Goal: Task Accomplishment & Management: Complete application form

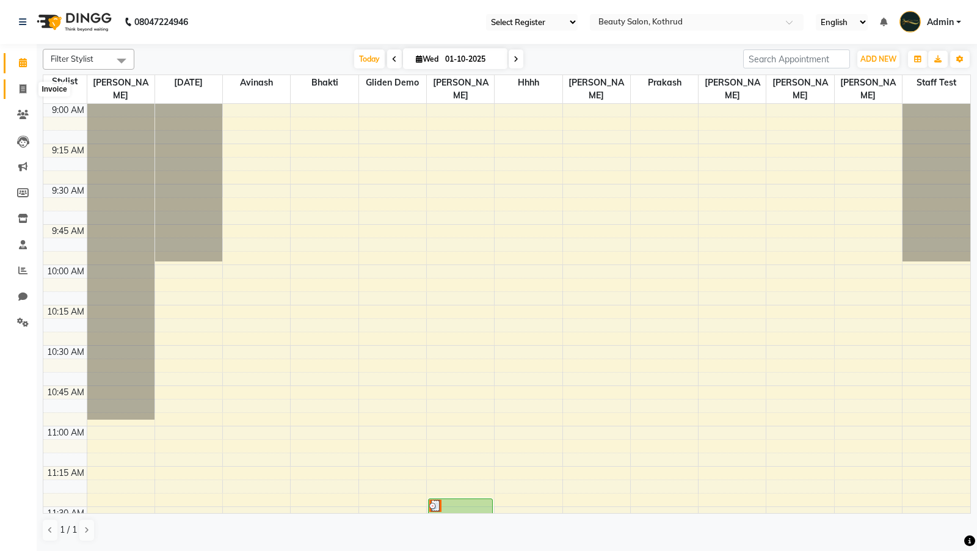
click at [20, 93] on span at bounding box center [22, 89] width 21 height 14
select select "278"
select select "service"
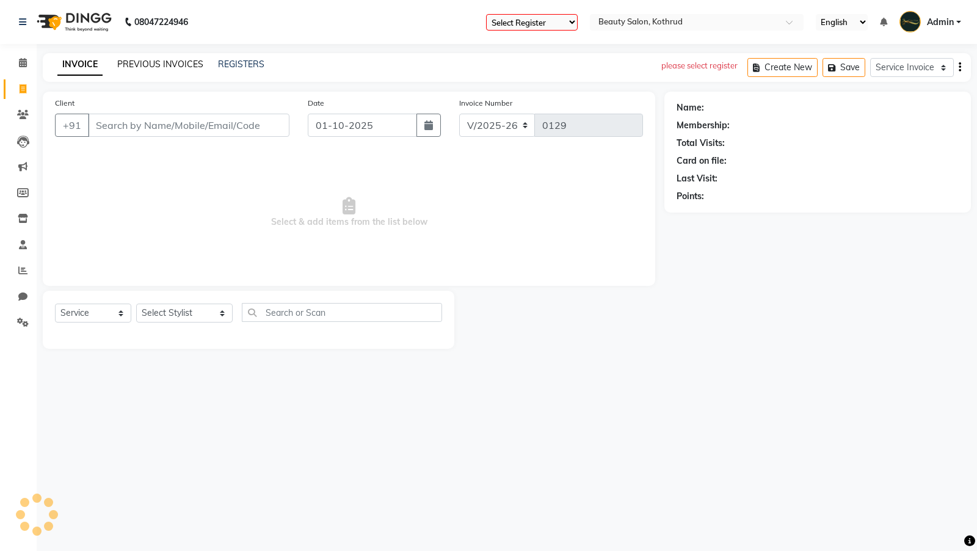
click at [177, 60] on link "PREVIOUS INVOICES" at bounding box center [160, 64] width 86 height 11
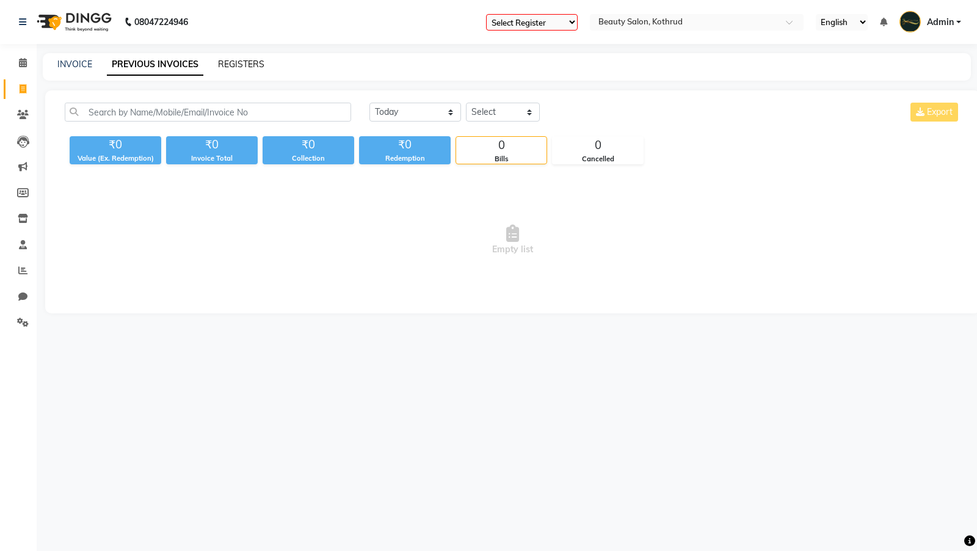
click at [256, 59] on link "REGISTERS" at bounding box center [241, 64] width 46 height 11
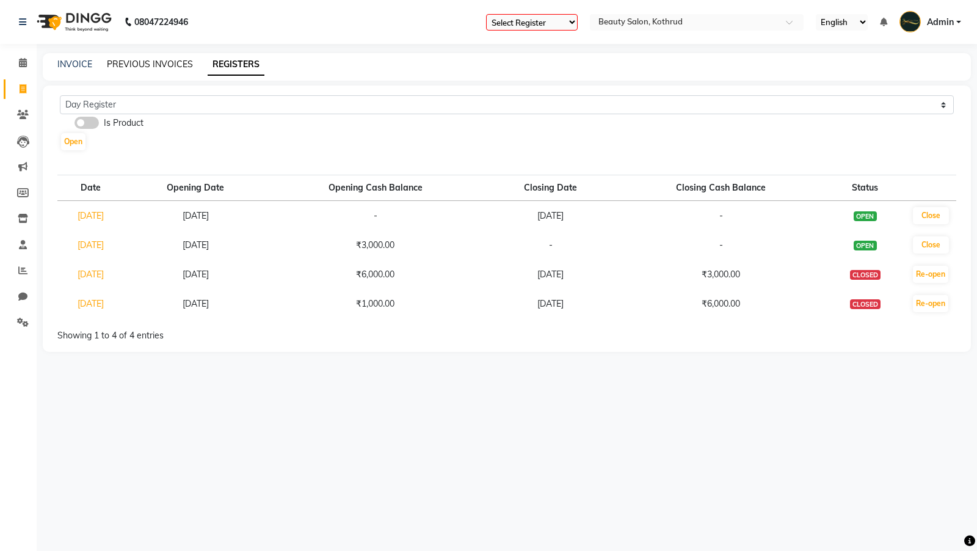
click at [154, 63] on link "PREVIOUS INVOICES" at bounding box center [150, 64] width 86 height 11
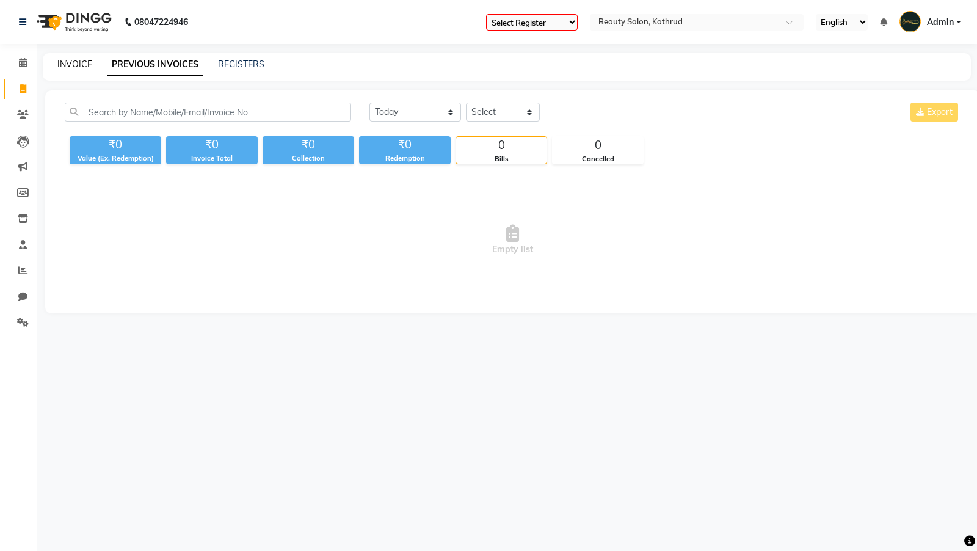
click at [62, 68] on link "INVOICE" at bounding box center [74, 64] width 35 height 11
select select "278"
select select "service"
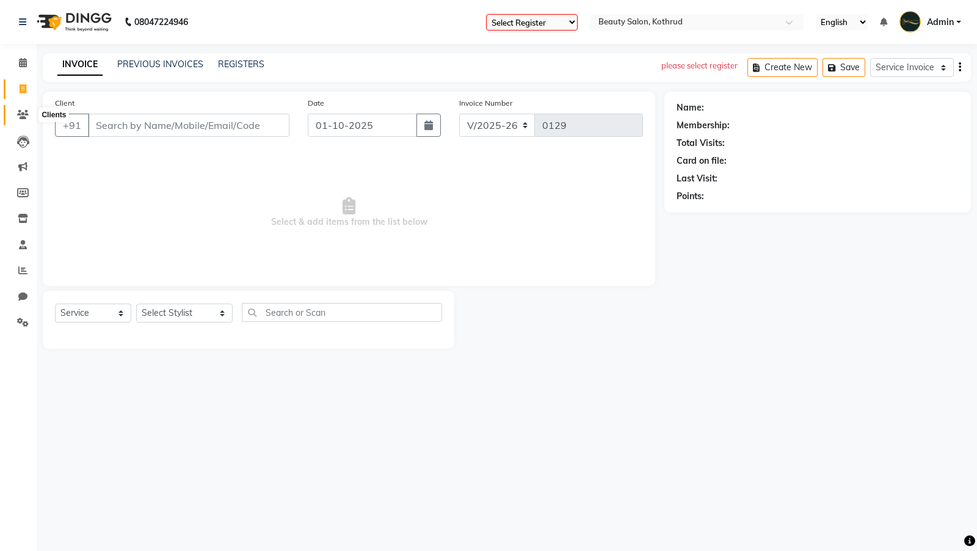
click at [21, 119] on icon at bounding box center [23, 114] width 12 height 9
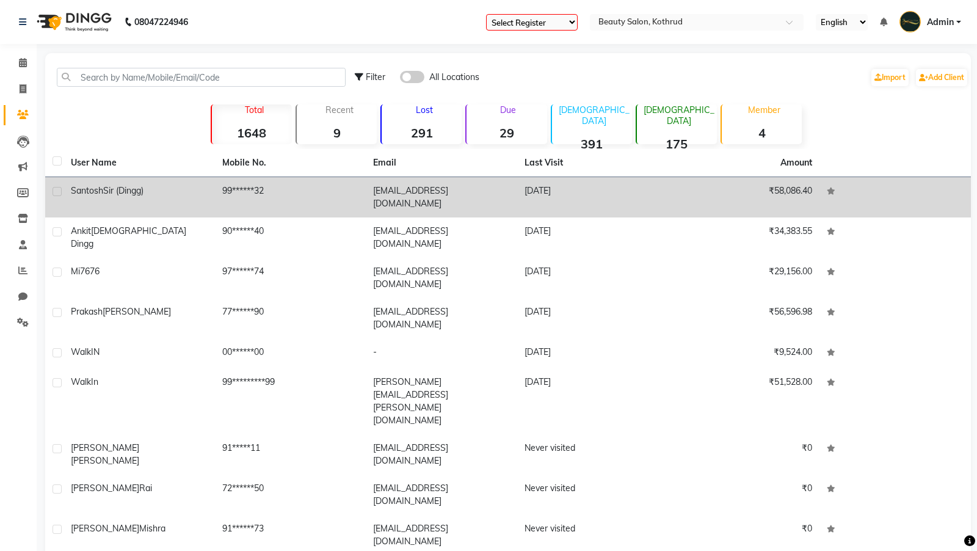
click at [129, 195] on span "Sir (Dingg)" at bounding box center [123, 190] width 40 height 11
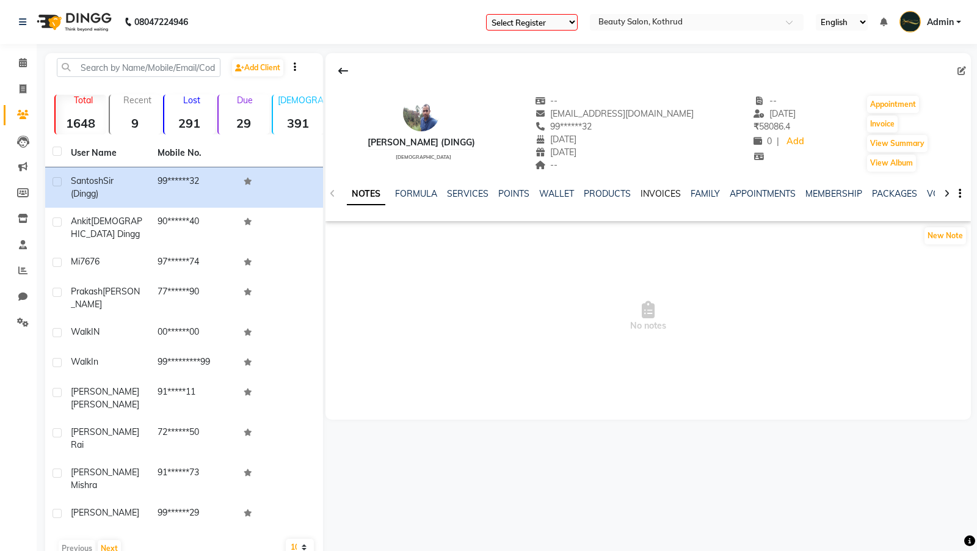
click at [648, 192] on link "INVOICES" at bounding box center [660, 193] width 40 height 11
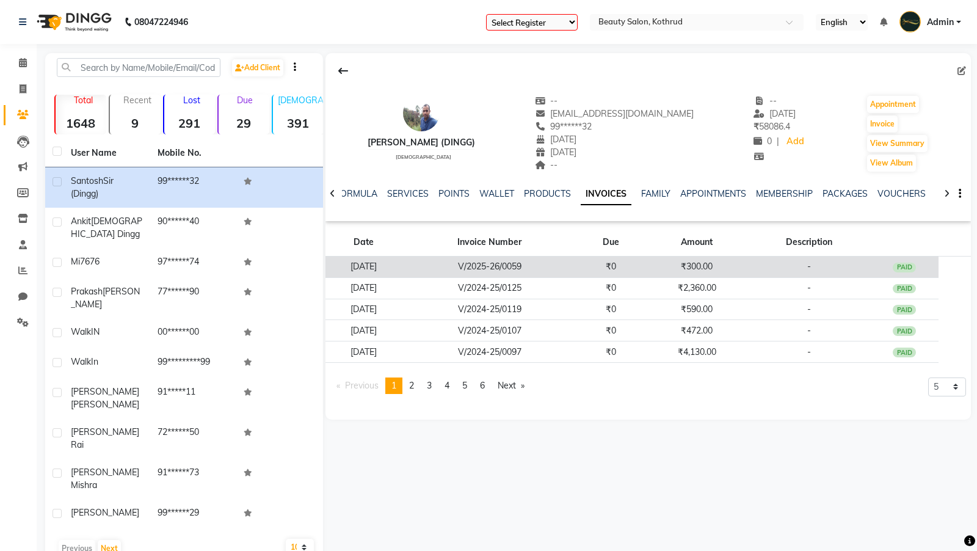
click at [479, 264] on td "V/2025-26/0059" at bounding box center [489, 266] width 174 height 21
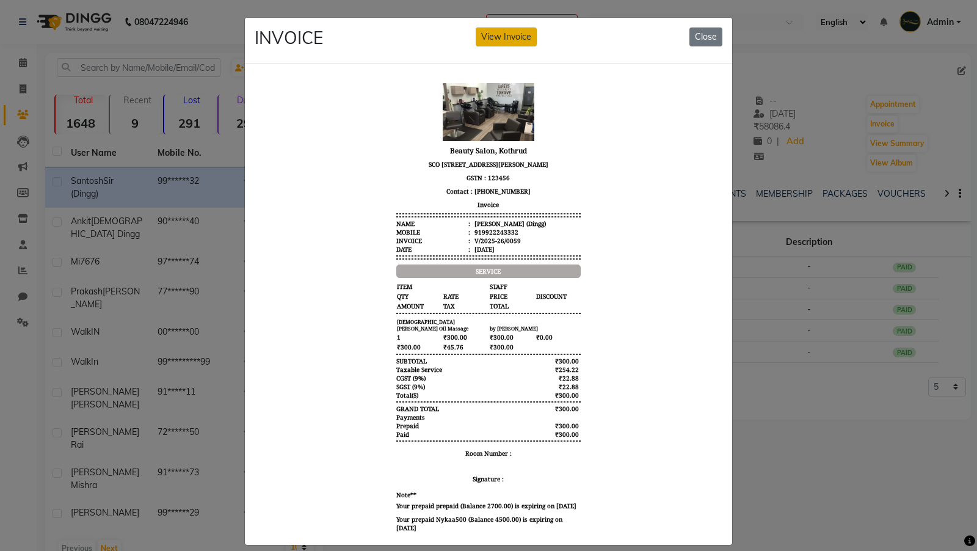
click at [498, 38] on button "View Invoice" at bounding box center [506, 36] width 61 height 19
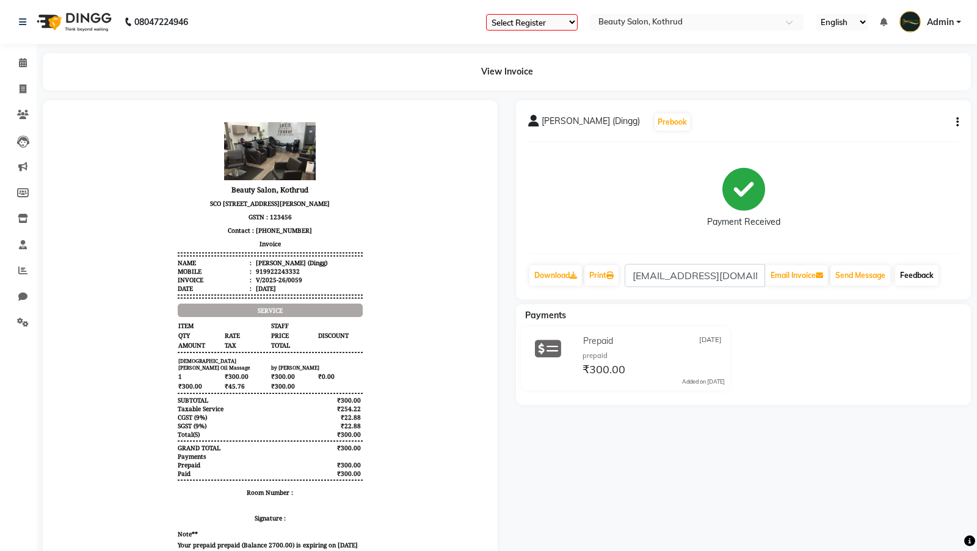
click at [910, 272] on link "Feedback" at bounding box center [916, 275] width 43 height 21
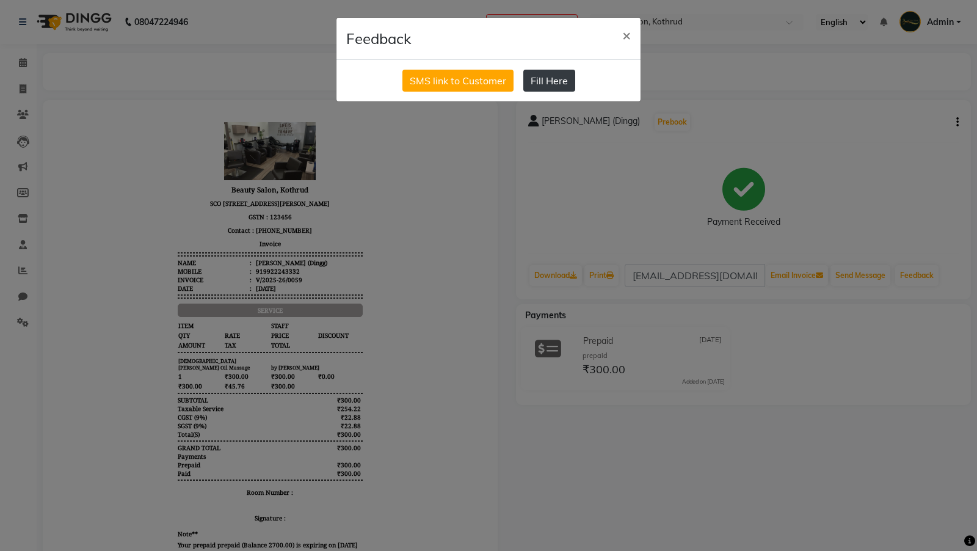
click at [537, 78] on button "Fill Here" at bounding box center [549, 81] width 52 height 22
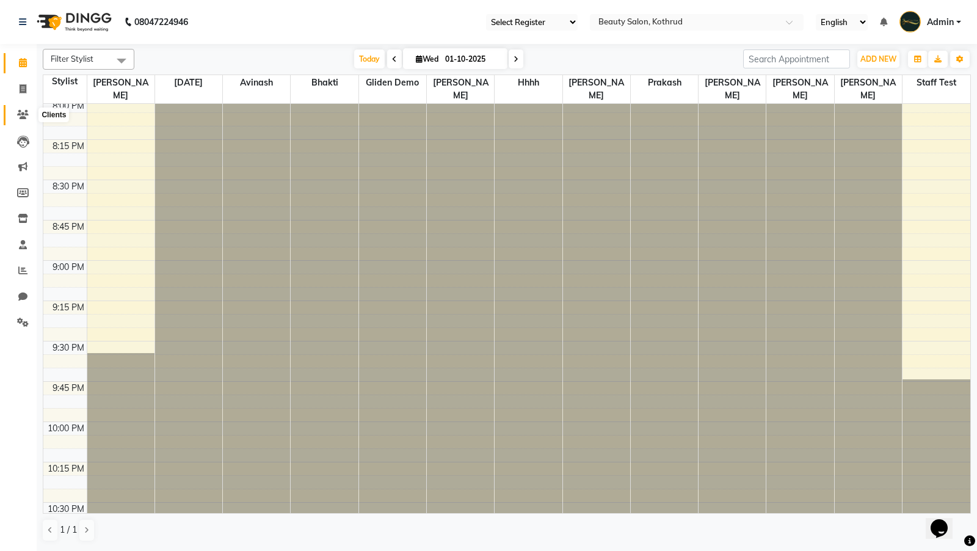
click at [17, 113] on icon at bounding box center [23, 114] width 12 height 9
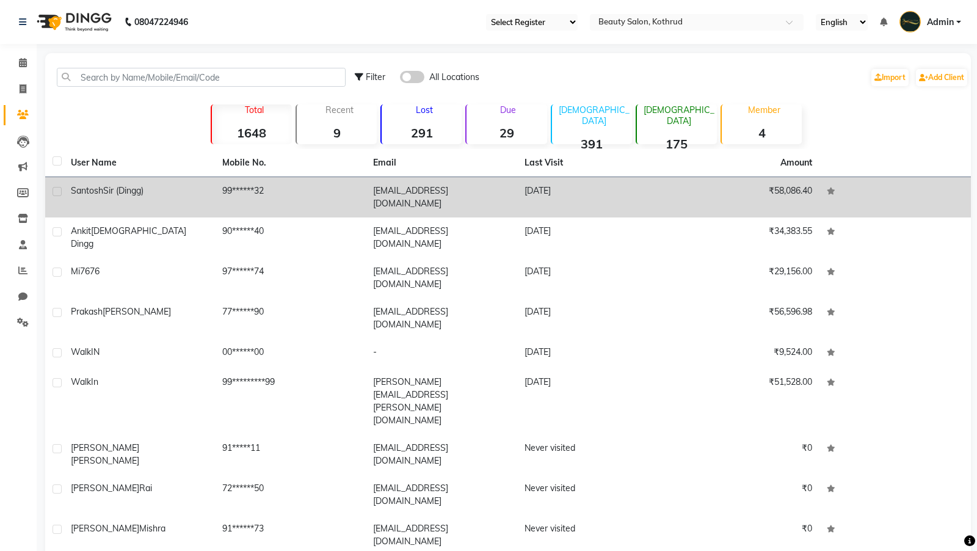
click at [168, 193] on div "Santosh Sir (Dingg)" at bounding box center [139, 190] width 137 height 13
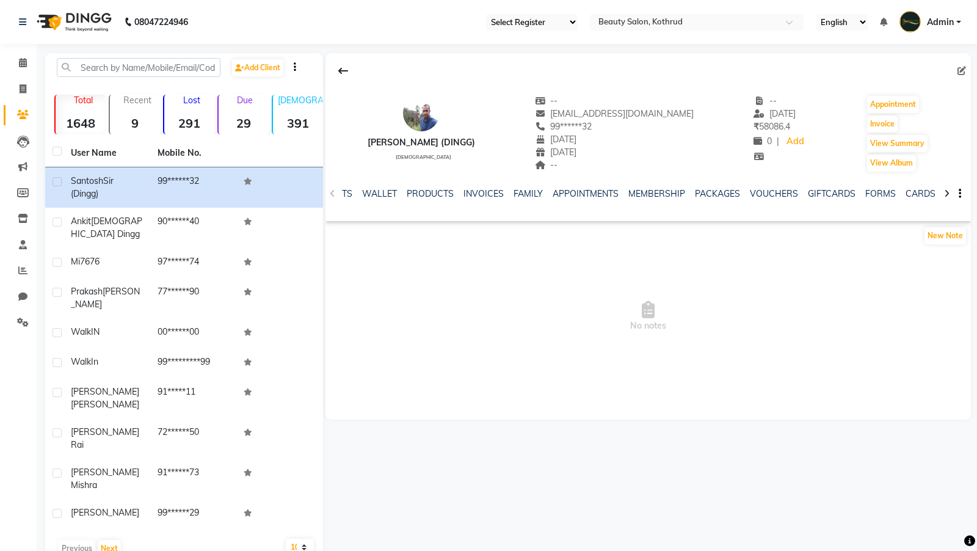
scroll to position [0, 180]
click at [872, 189] on link "FORMS" at bounding box center [877, 193] width 31 height 11
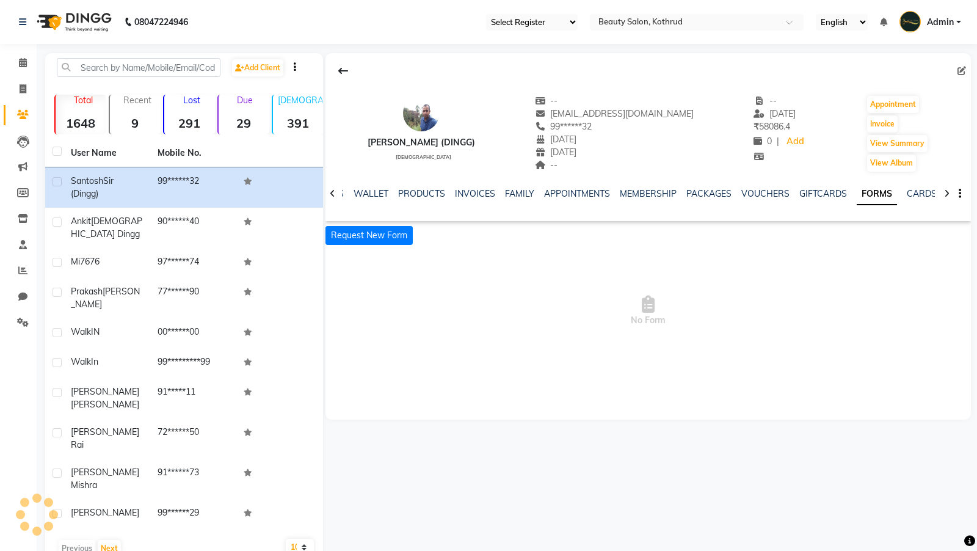
scroll to position [0, 57]
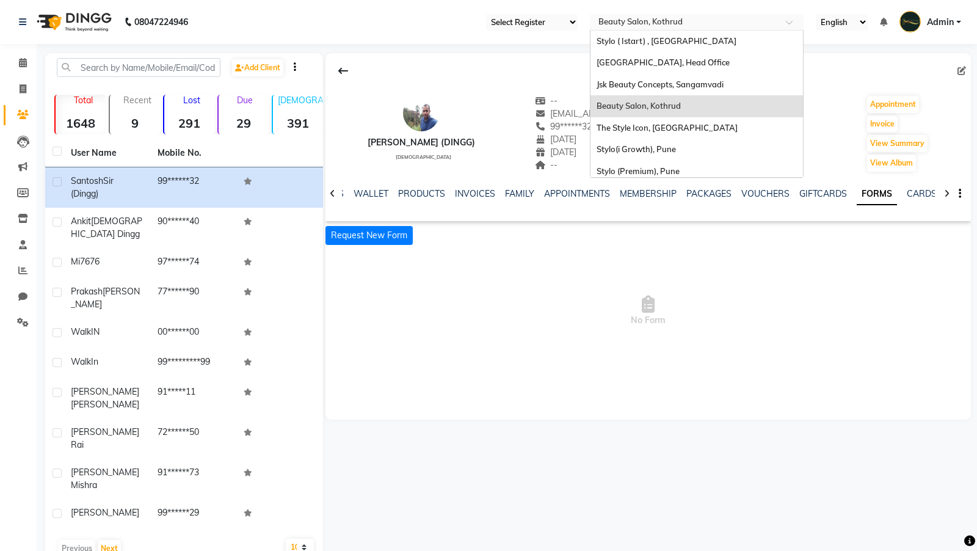
click at [668, 25] on input "text" at bounding box center [684, 23] width 177 height 12
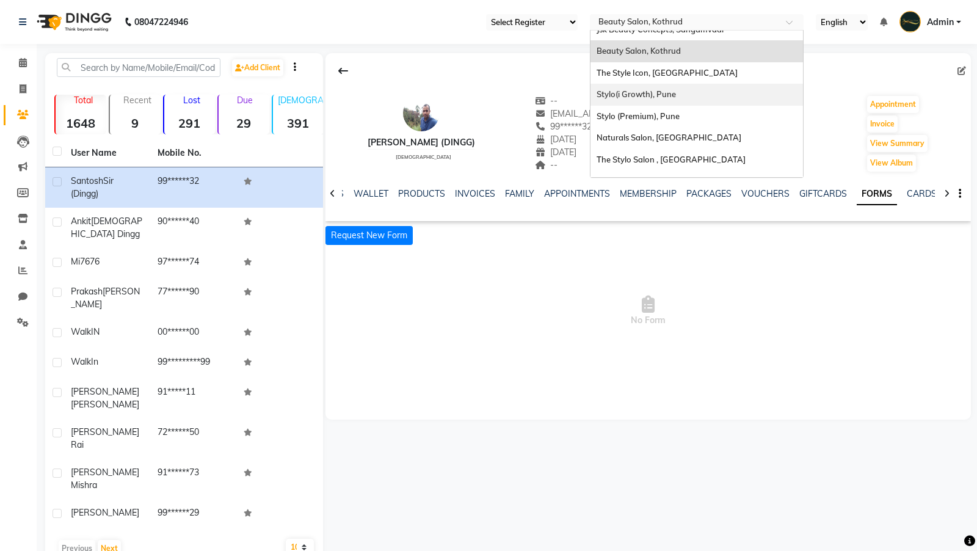
scroll to position [70, 0]
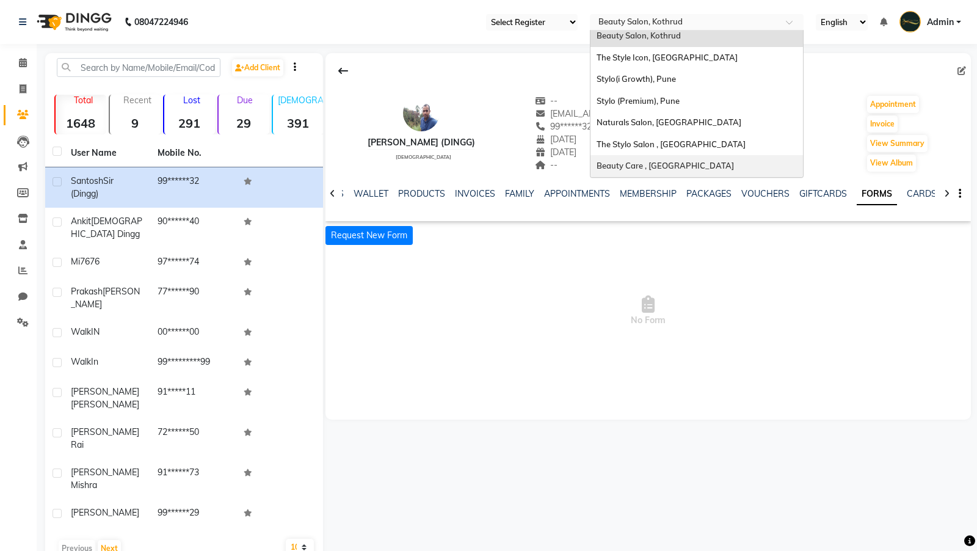
click at [706, 166] on div "Beauty Care , [GEOGRAPHIC_DATA]" at bounding box center [696, 166] width 212 height 22
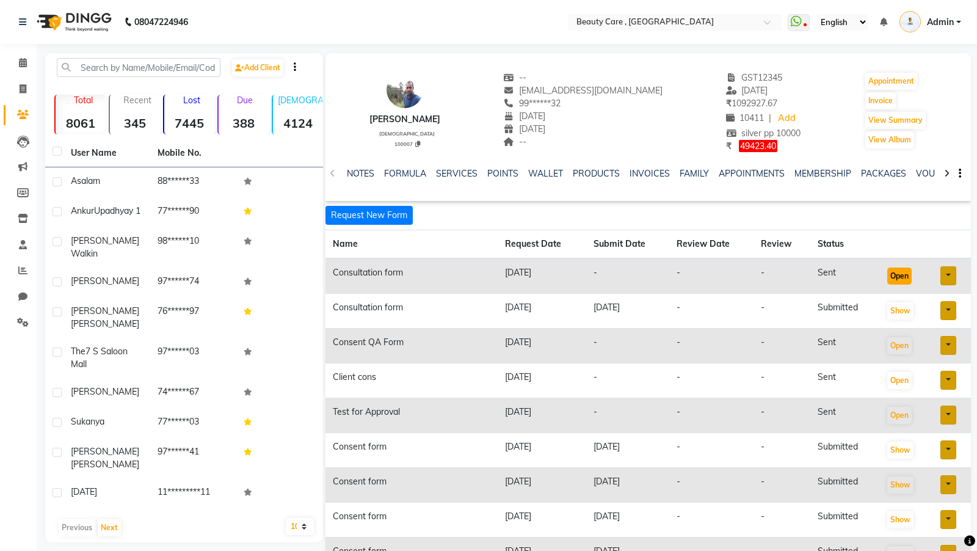
click at [900, 275] on button "Open" at bounding box center [899, 275] width 24 height 17
